Goal: Navigation & Orientation: Understand site structure

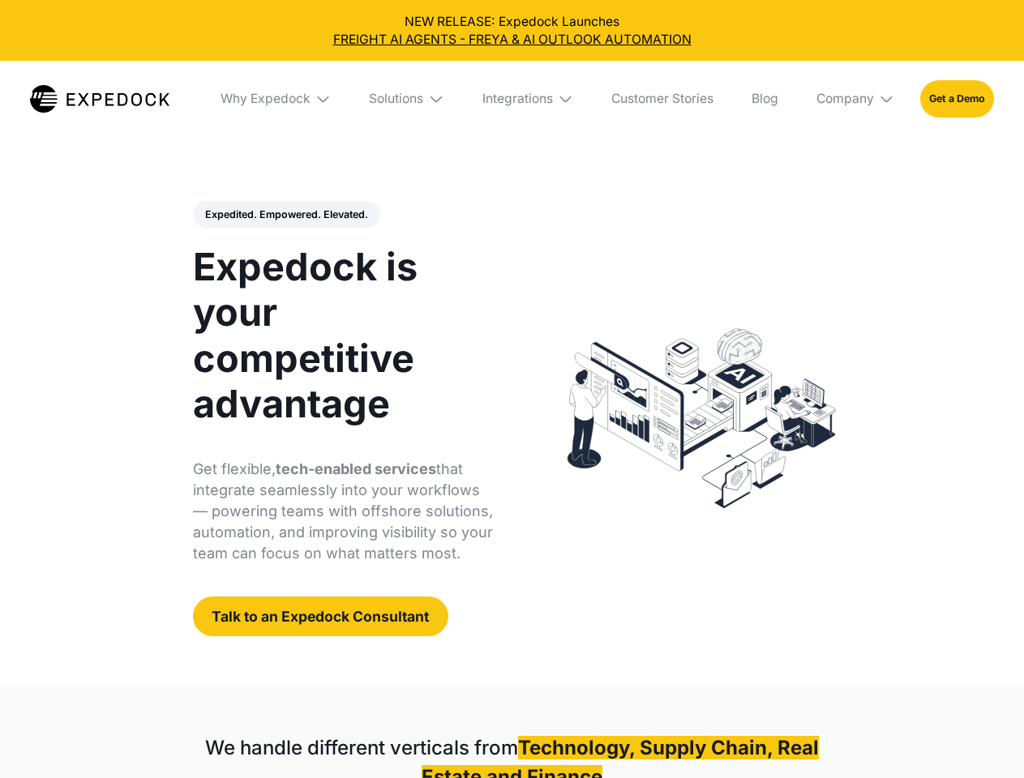
select select
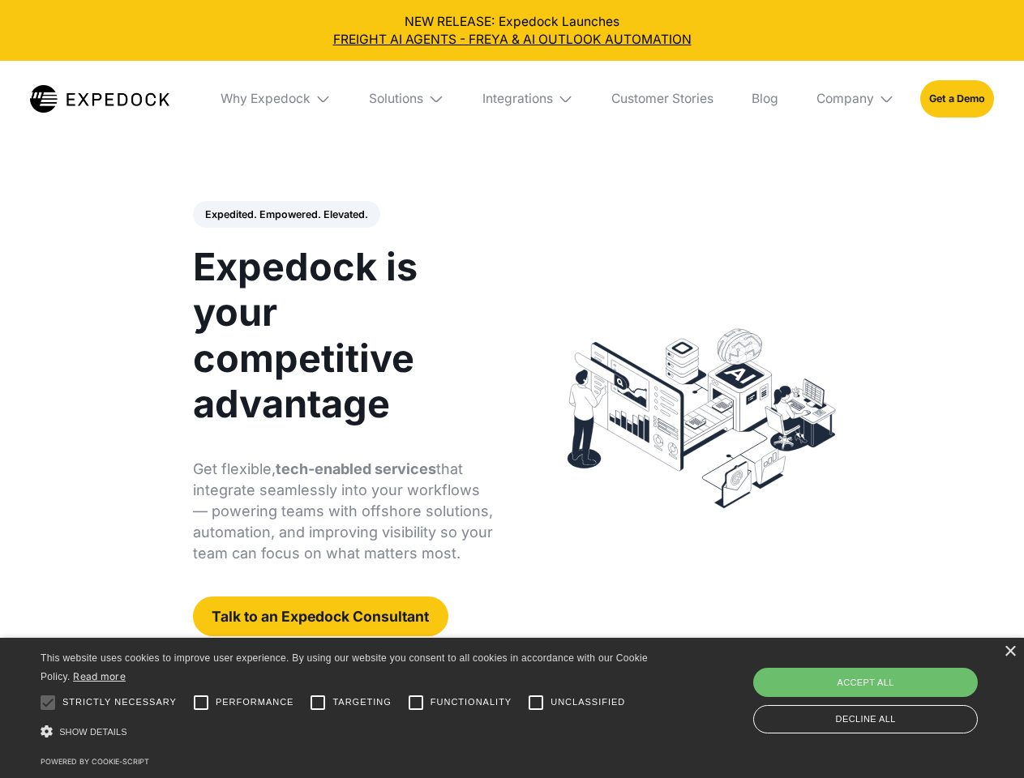
click at [512, 99] on div "Integrations" at bounding box center [517, 99] width 71 height 16
click at [276, 99] on div "Why Expedock" at bounding box center [252, 99] width 90 height 16
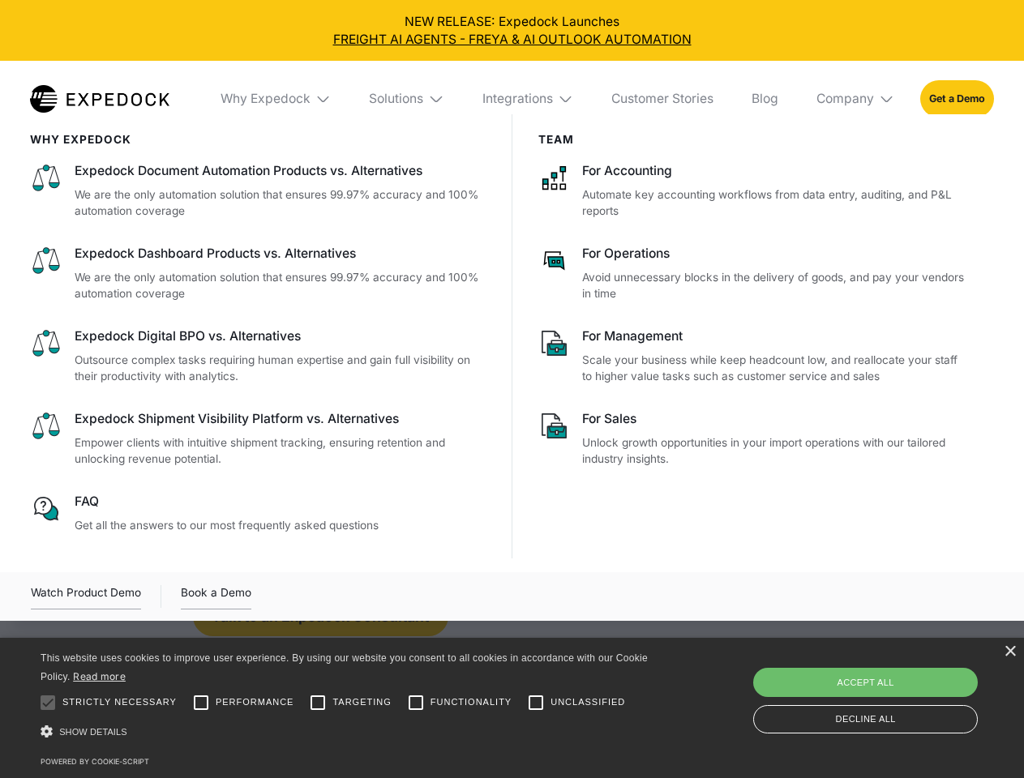
click at [408, 99] on div "Solutions" at bounding box center [396, 99] width 54 height 16
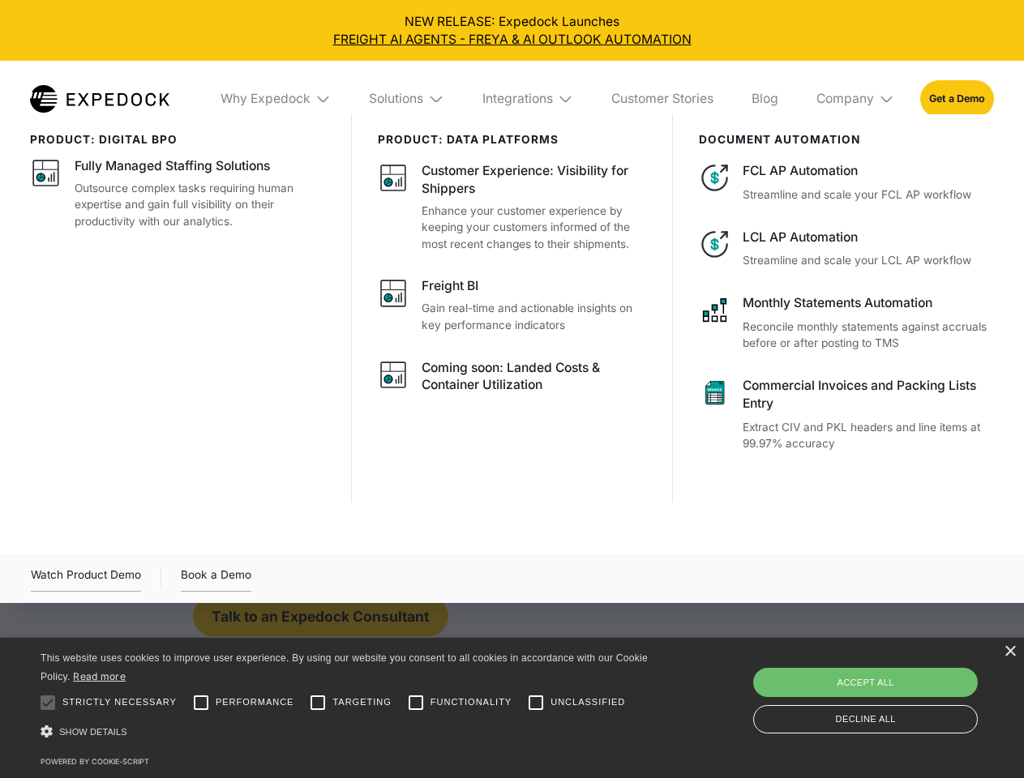
click at [529, 99] on div "Integrations" at bounding box center [517, 99] width 71 height 16
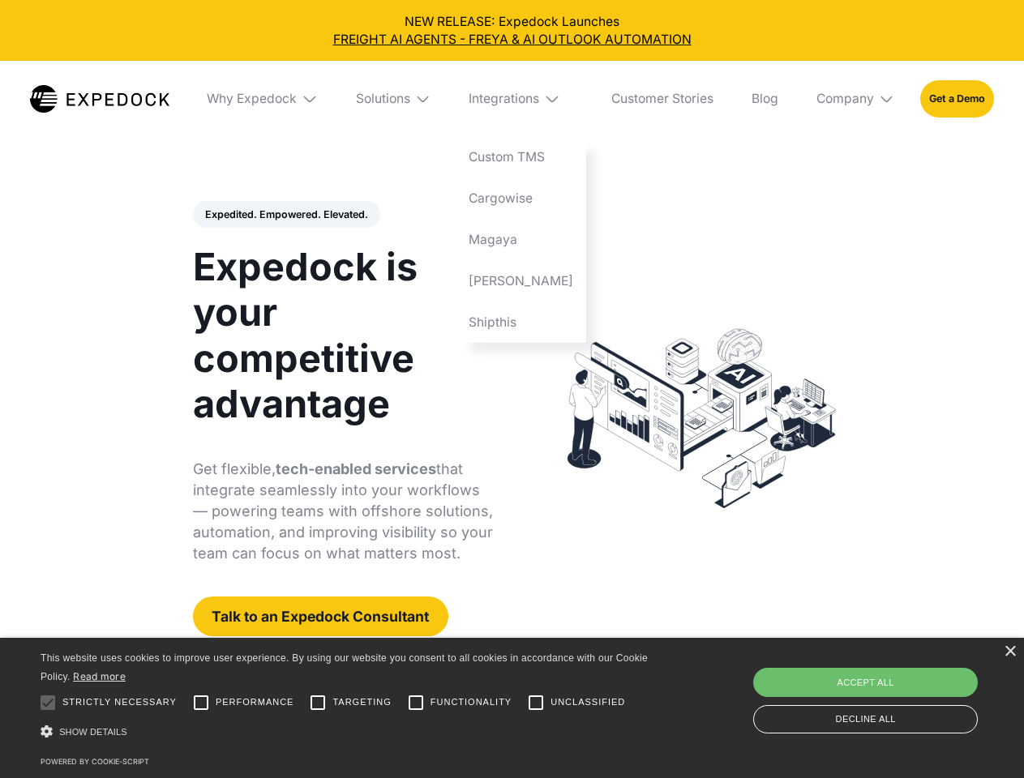
click at [856, 99] on div "Company" at bounding box center [846, 99] width 58 height 16
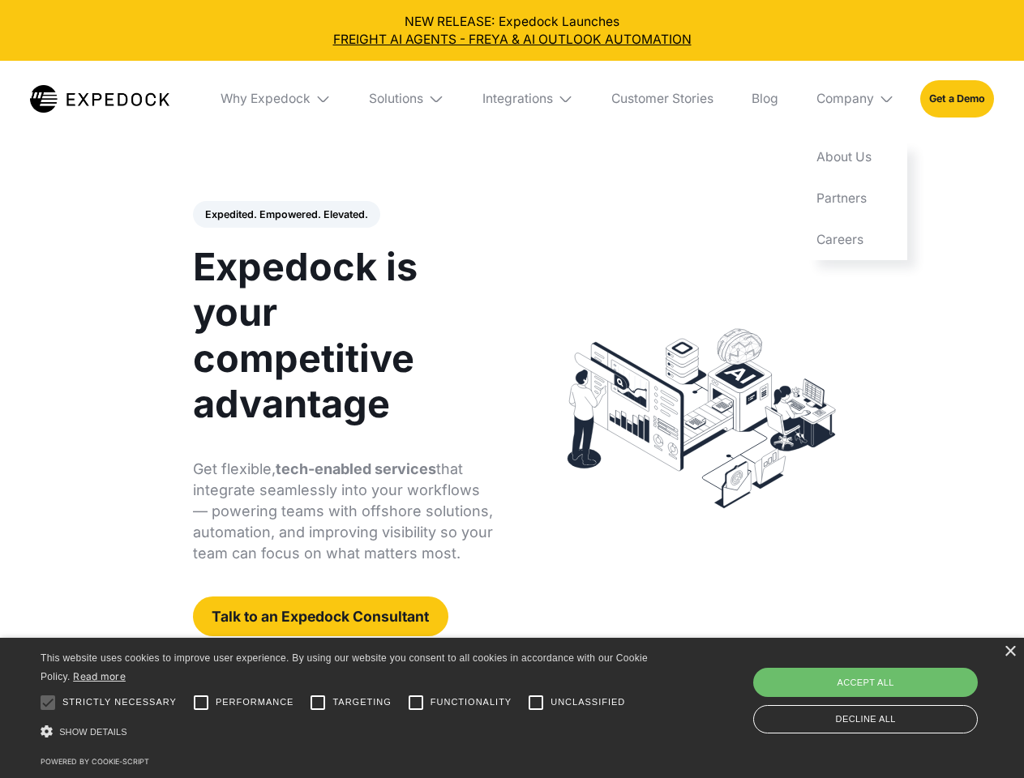
click at [285, 215] on div "Expedited. Empowered. Elevated. Automate Freight Document Extraction at 99.97% …" at bounding box center [343, 419] width 301 height 436
click at [48, 703] on div at bounding box center [48, 703] width 32 height 32
click at [201, 703] on input "Performance" at bounding box center [201, 703] width 32 height 32
checkbox input "true"
click at [318, 703] on input "Targeting" at bounding box center [318, 703] width 32 height 32
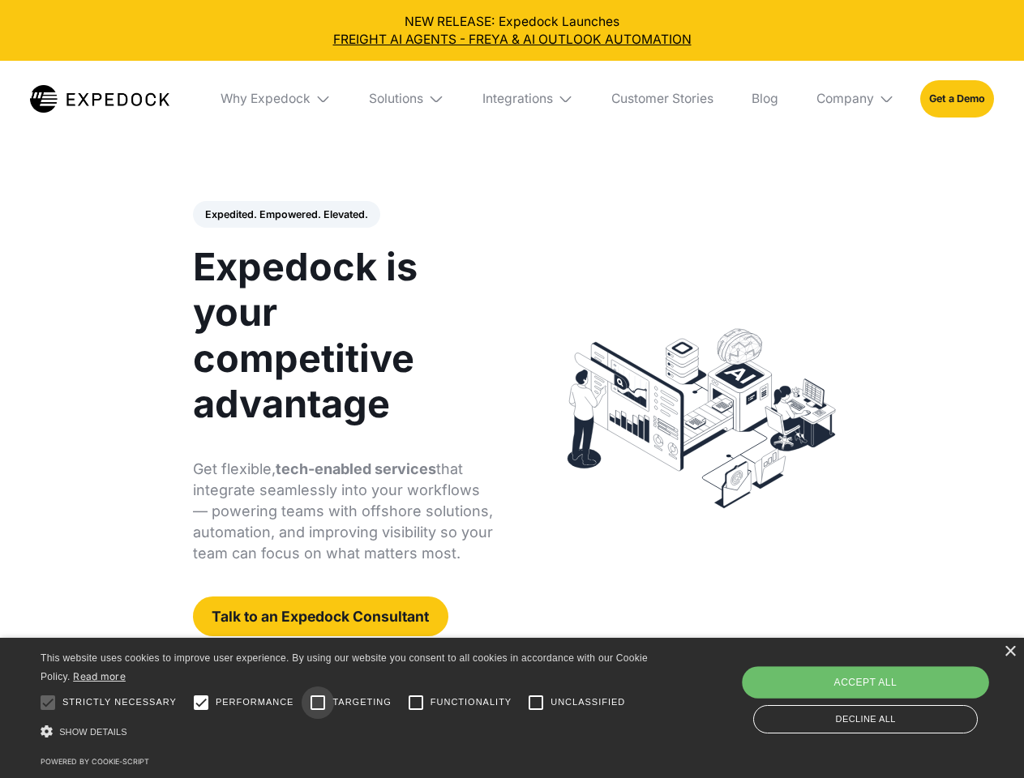
checkbox input "true"
click at [416, 703] on input "Functionality" at bounding box center [416, 703] width 32 height 32
checkbox input "true"
